Goal: Find specific page/section

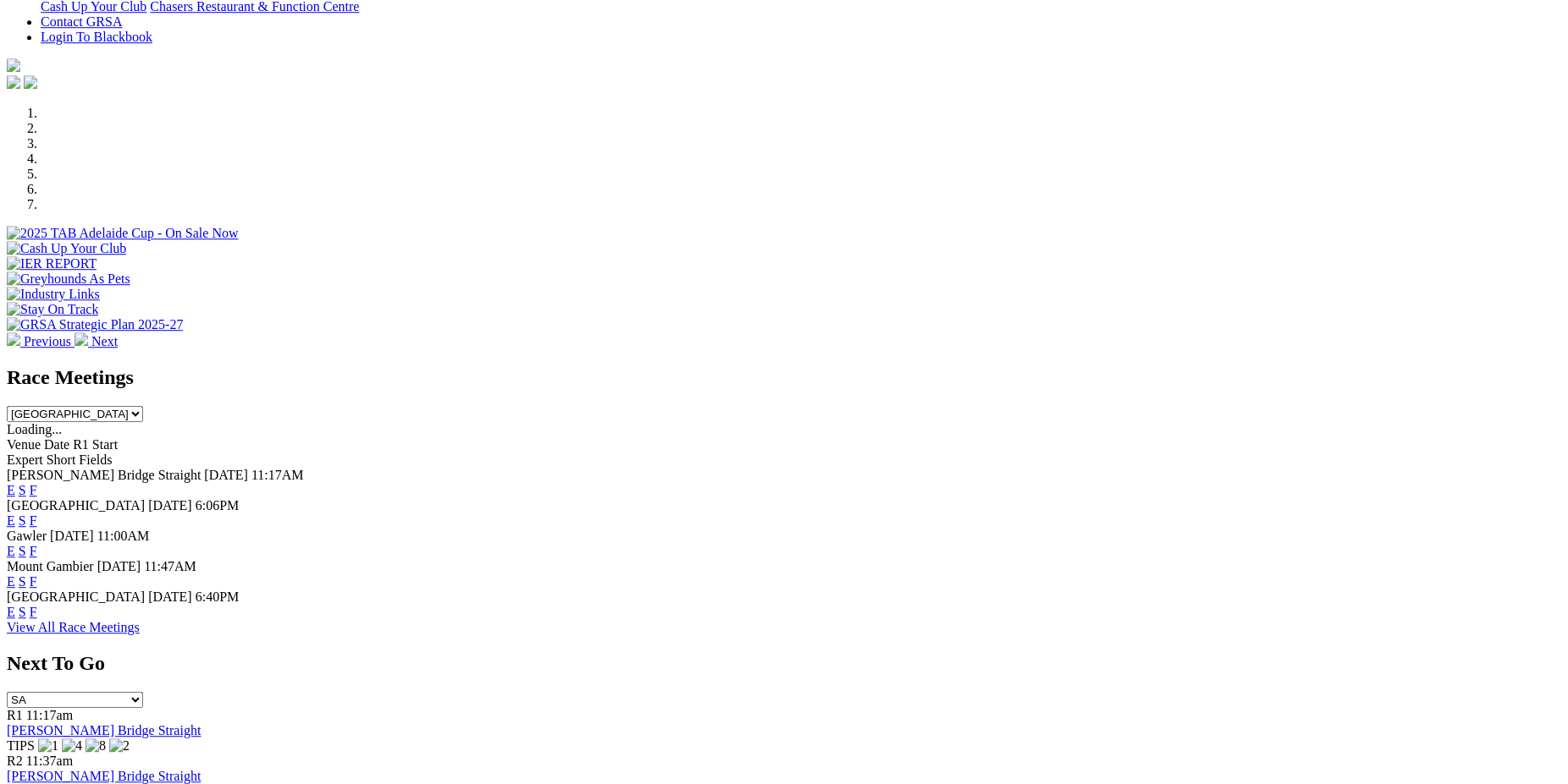
scroll to position [505, 0]
click at [37, 483] on link "F" at bounding box center [33, 490] width 8 height 15
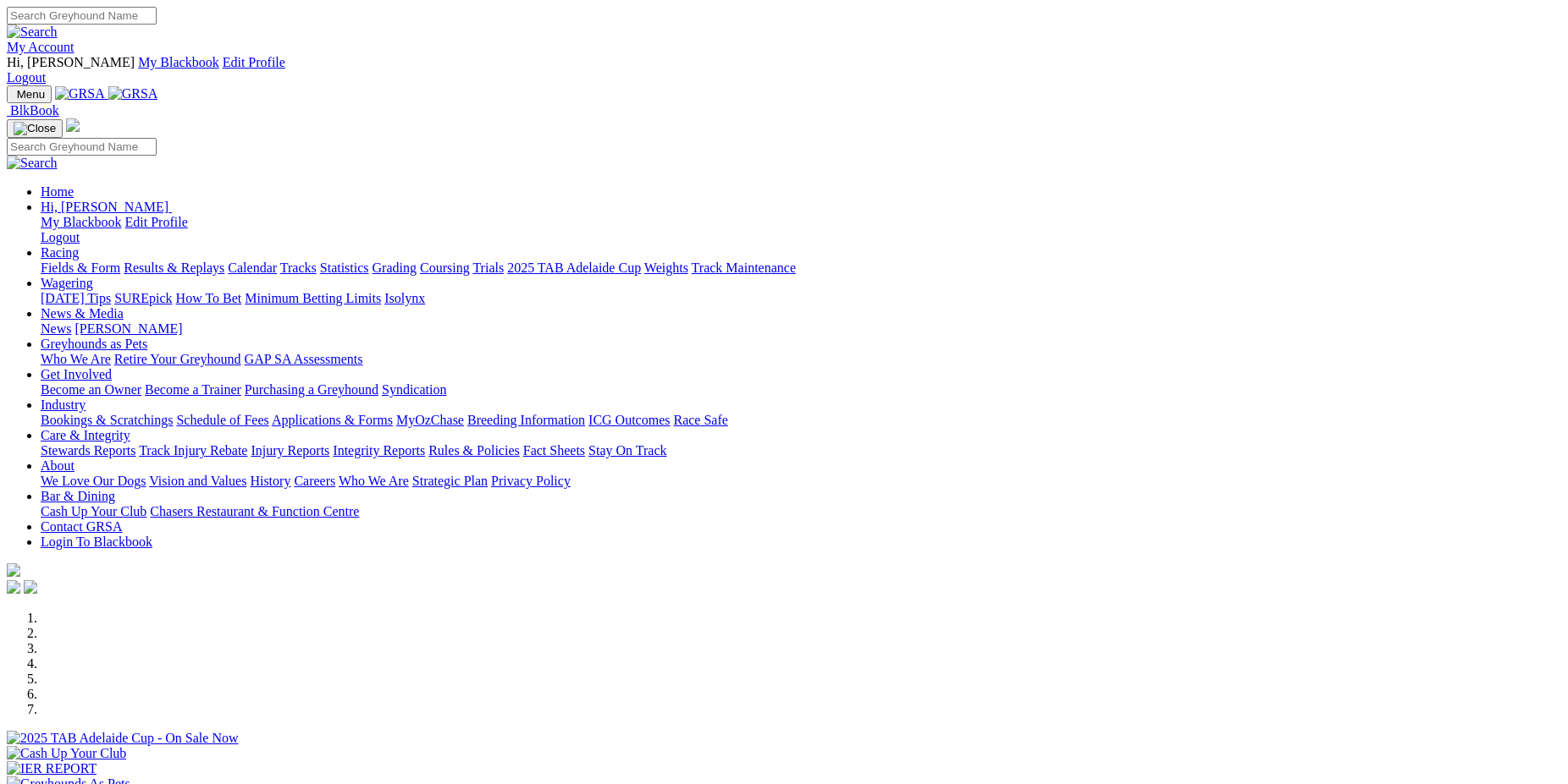
scroll to position [504, 0]
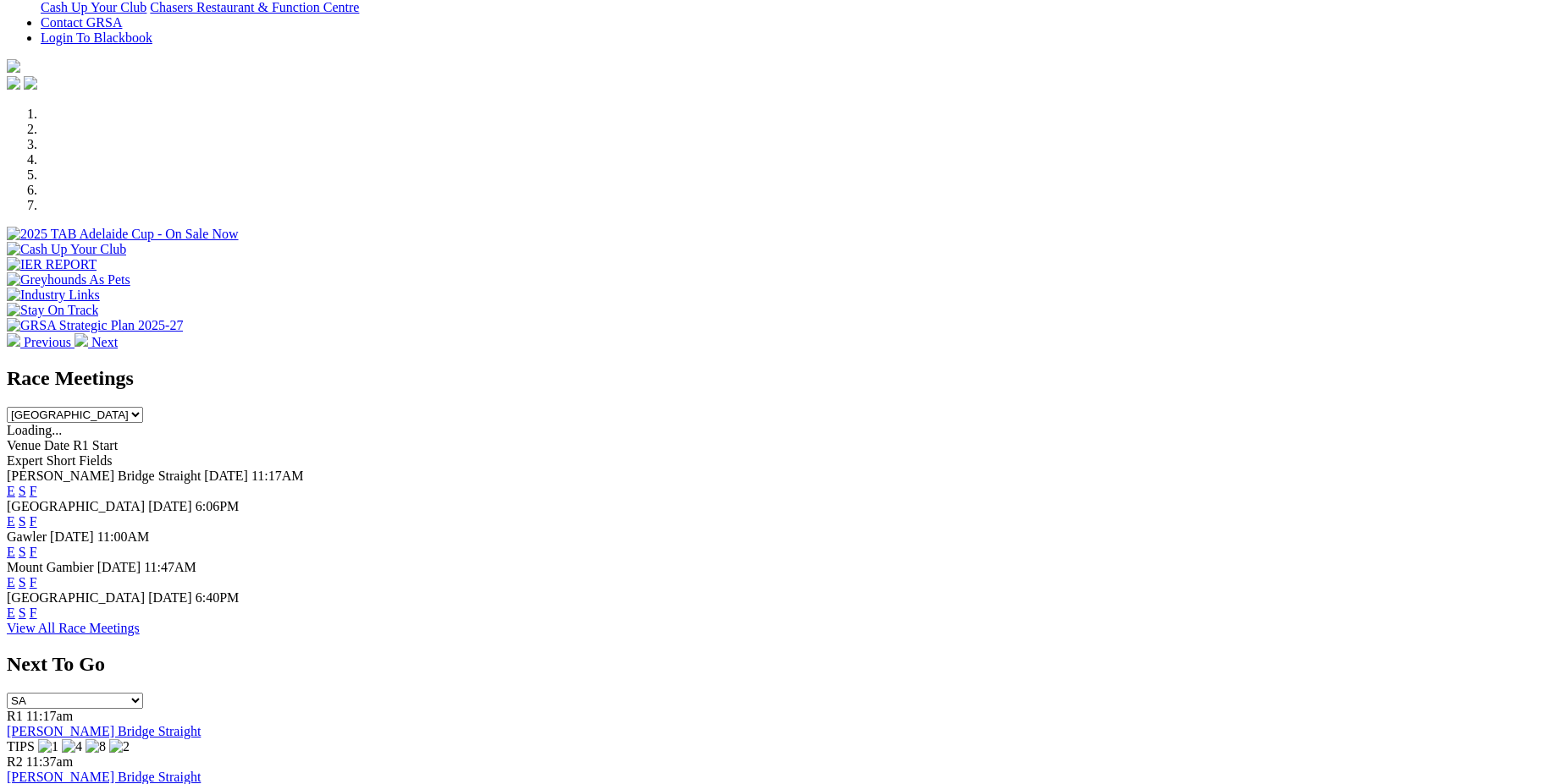
click at [37, 514] on link "F" at bounding box center [33, 521] width 8 height 15
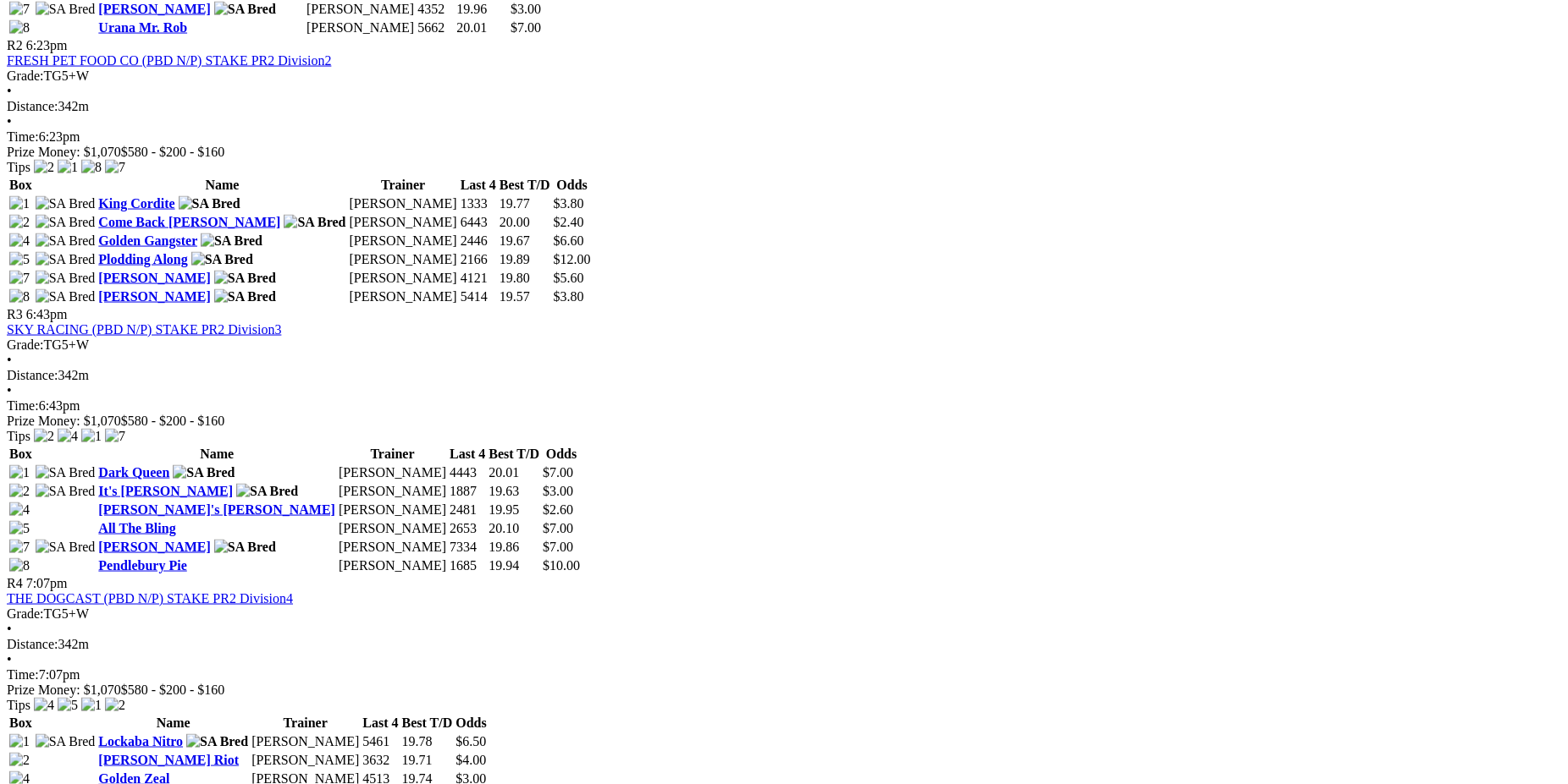
scroll to position [1171, 0]
